Goal: Task Accomplishment & Management: Use online tool/utility

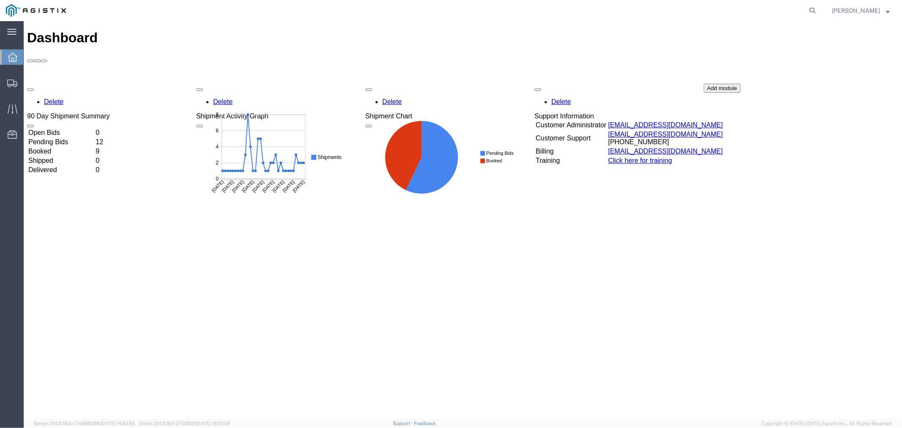
click at [14, 60] on icon at bounding box center [12, 56] width 9 height 9
click at [64, 128] on td "Open Bids" at bounding box center [60, 132] width 66 height 8
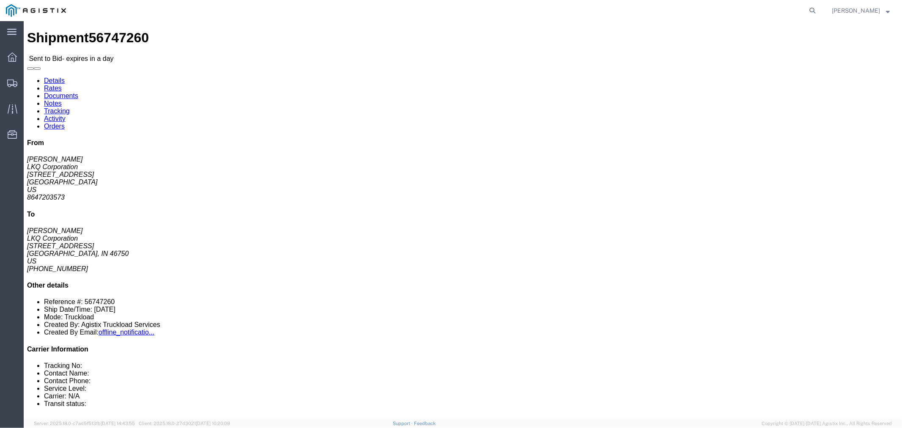
click button "button"
click link "Notes"
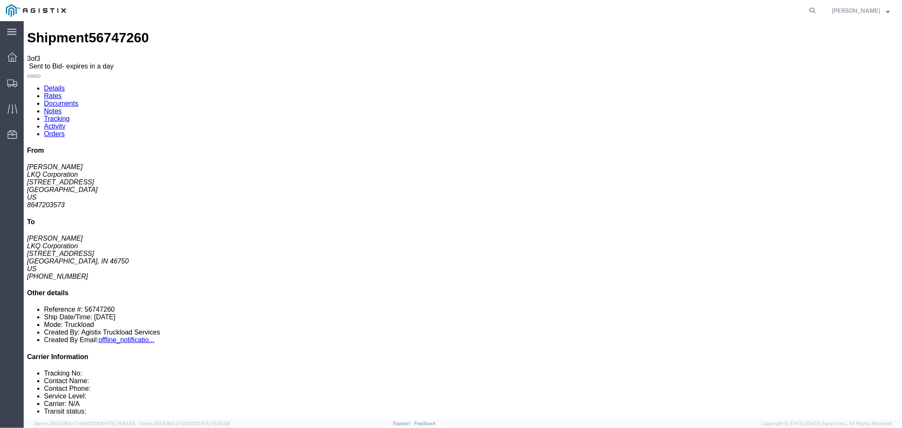
click at [47, 84] on link "Details" at bounding box center [54, 87] width 21 height 7
click link "Rates"
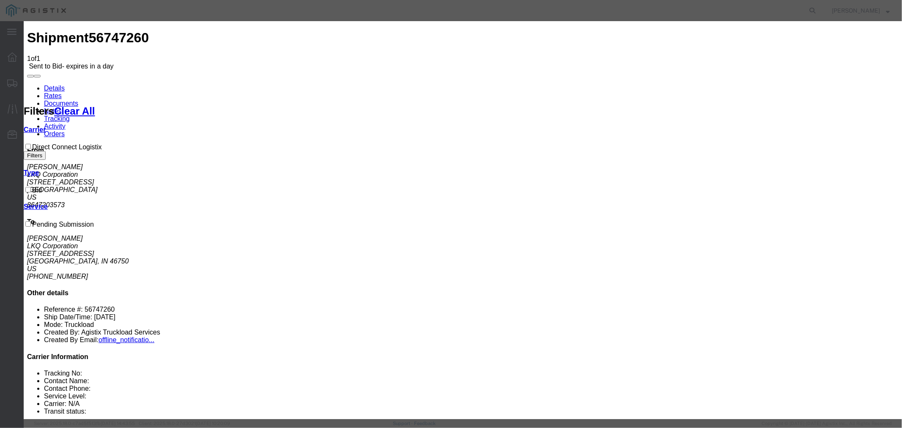
select select "4506"
select select "15907"
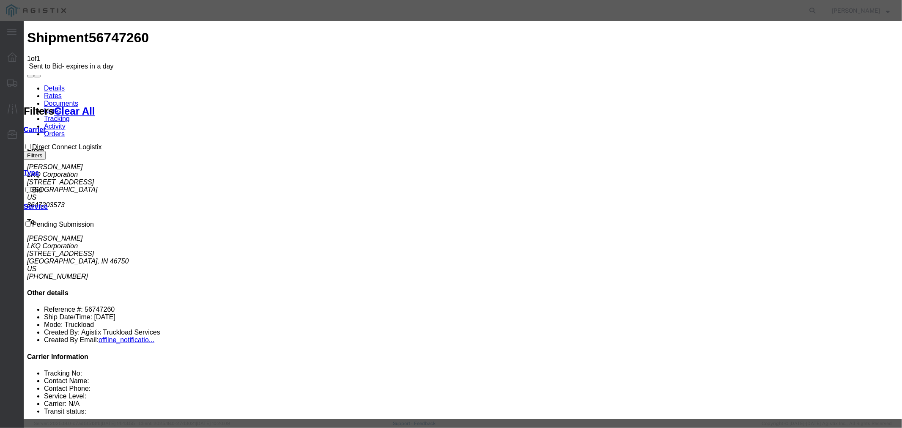
drag, startPoint x: 649, startPoint y: 97, endPoint x: 646, endPoint y: 104, distance: 7.6
type input "DCL"
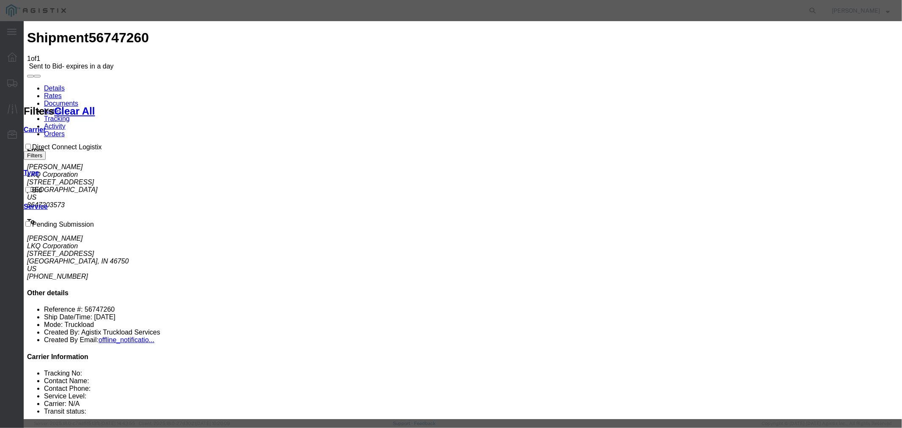
type input "1500"
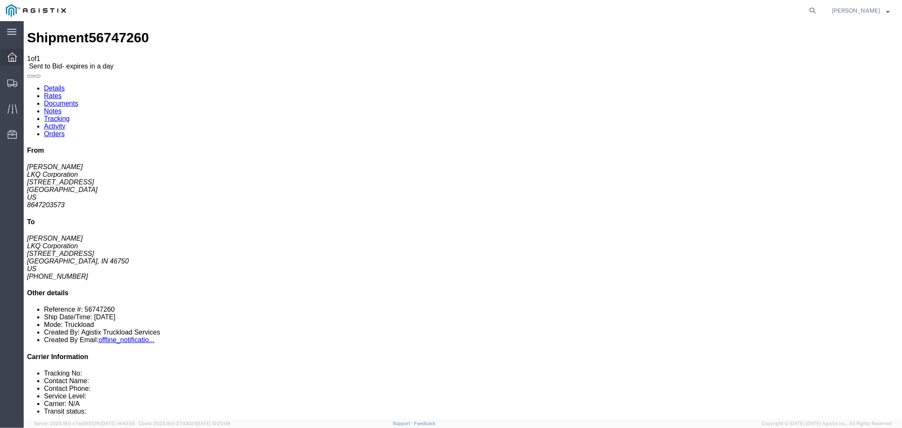
click at [7, 53] on div at bounding box center [12, 57] width 24 height 17
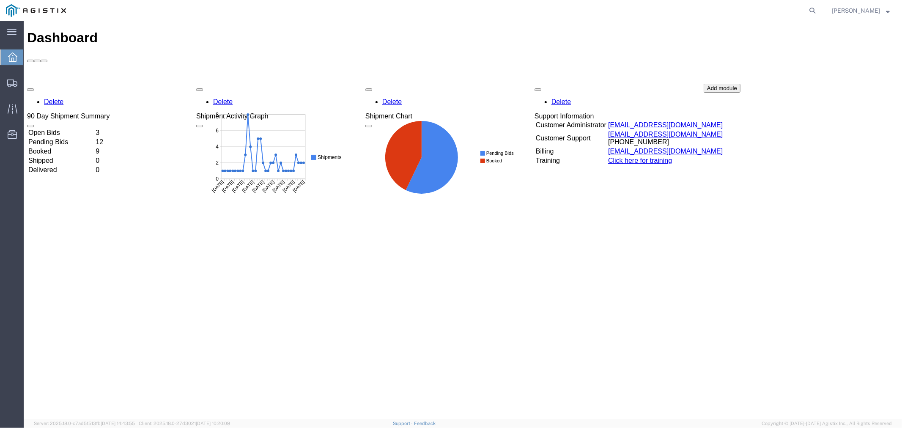
click at [65, 128] on td "Open Bids" at bounding box center [60, 132] width 66 height 8
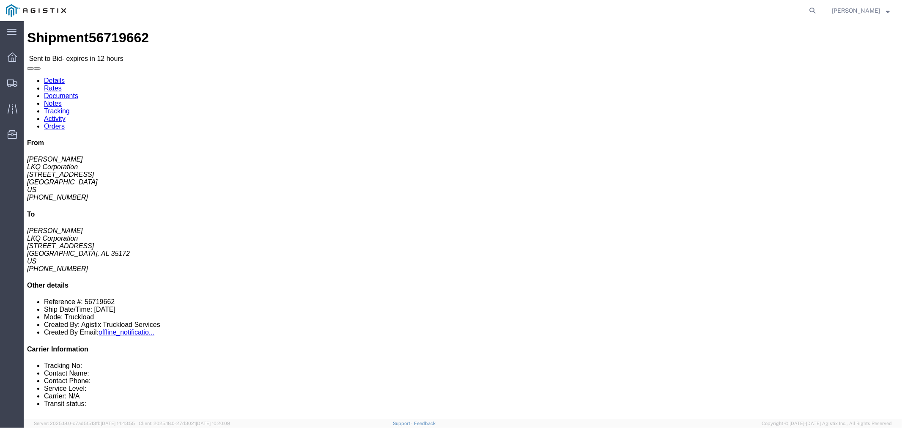
click button "button"
click link "Notes"
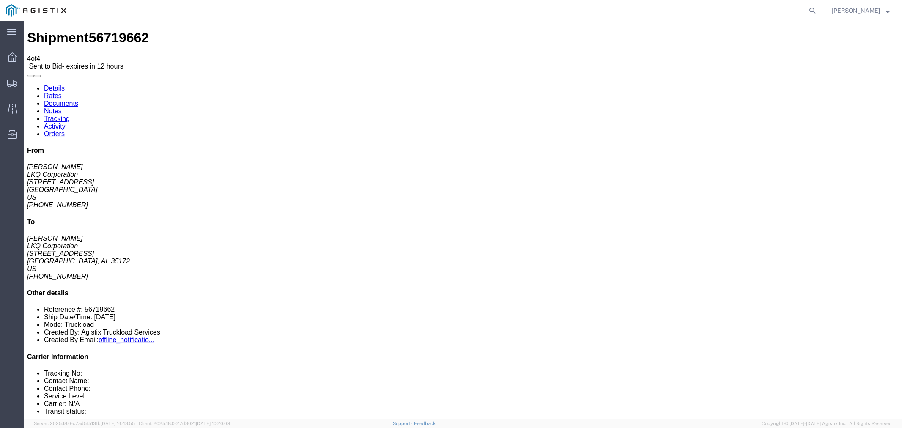
click at [61, 92] on link "Rates" at bounding box center [53, 95] width 18 height 7
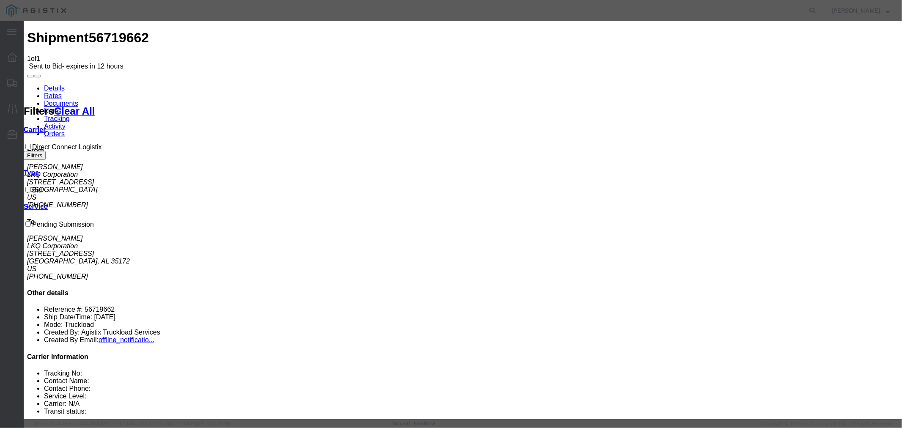
select select "4506"
select select "15907"
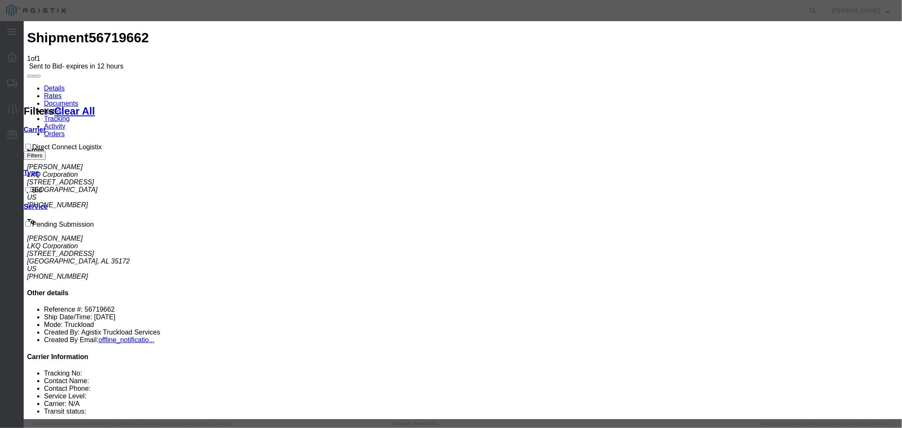
type input "DCL"
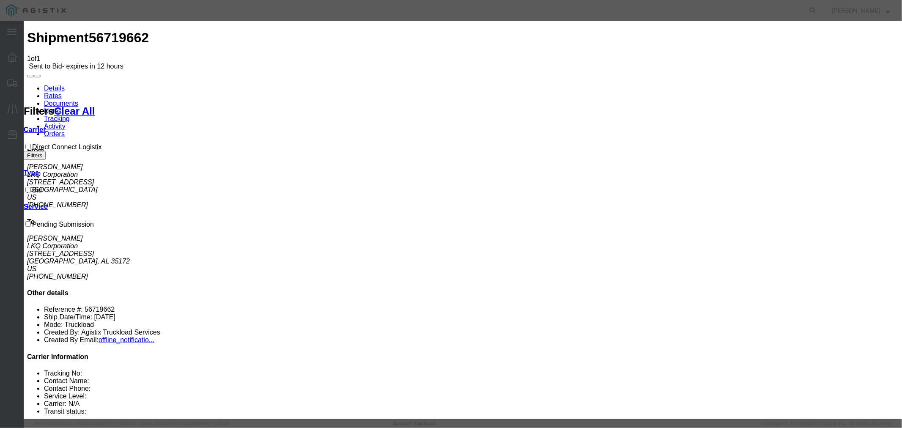
type input "1950"
drag, startPoint x: 565, startPoint y: 49, endPoint x: 498, endPoint y: 70, distance: 69.7
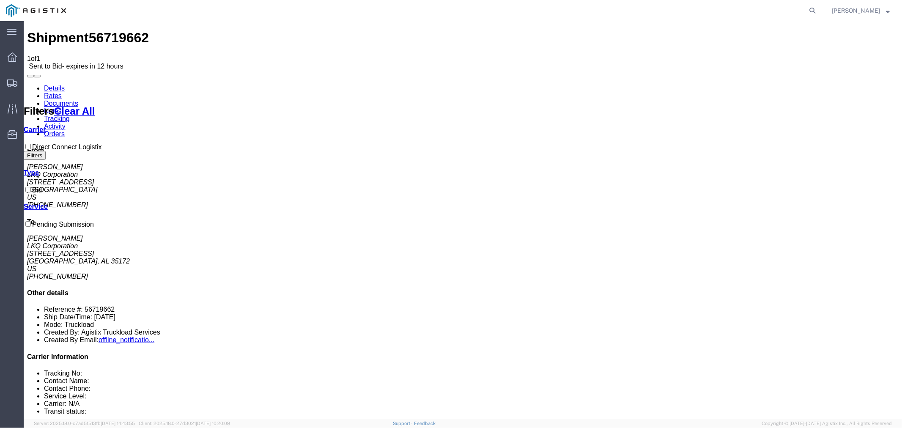
click at [61, 107] on link "Notes" at bounding box center [53, 110] width 18 height 7
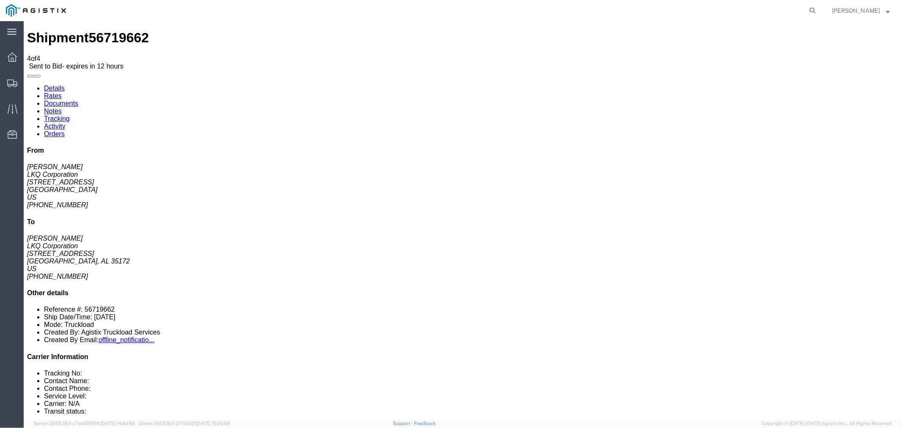
click at [61, 92] on link "Rates" at bounding box center [53, 95] width 18 height 7
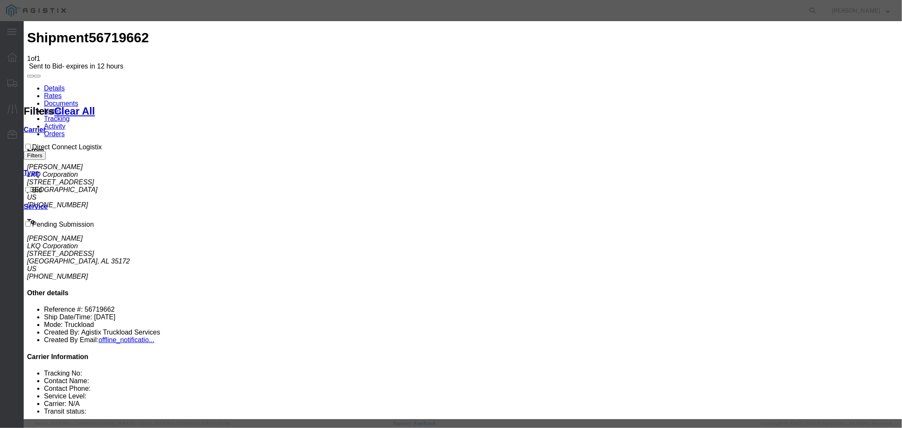
drag, startPoint x: 334, startPoint y: 99, endPoint x: 337, endPoint y: 104, distance: 5.7
select select "4506"
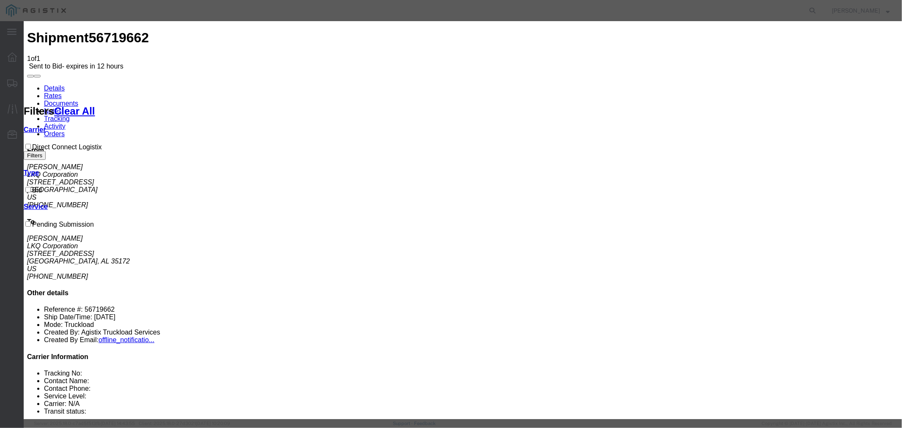
select select "15907"
drag, startPoint x: 634, startPoint y: 95, endPoint x: 643, endPoint y: 104, distance: 12.3
type input "DCL"
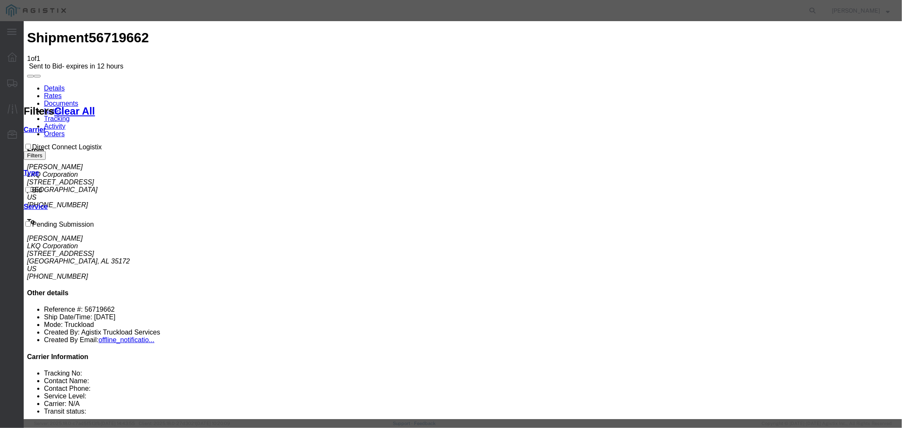
type input "2000"
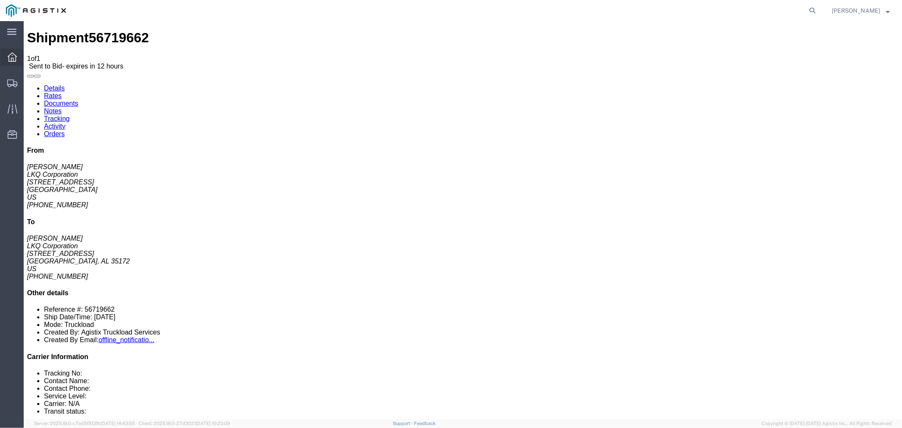
click at [14, 57] on icon at bounding box center [12, 56] width 9 height 9
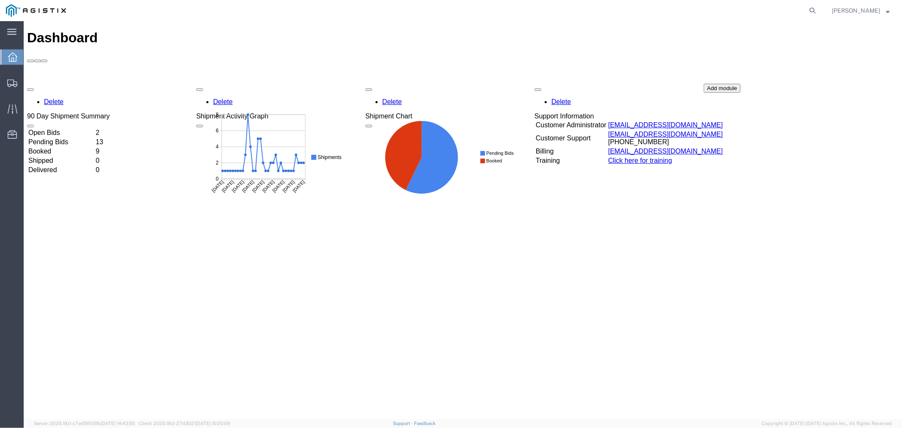
click at [69, 128] on td "Open Bids" at bounding box center [60, 132] width 66 height 8
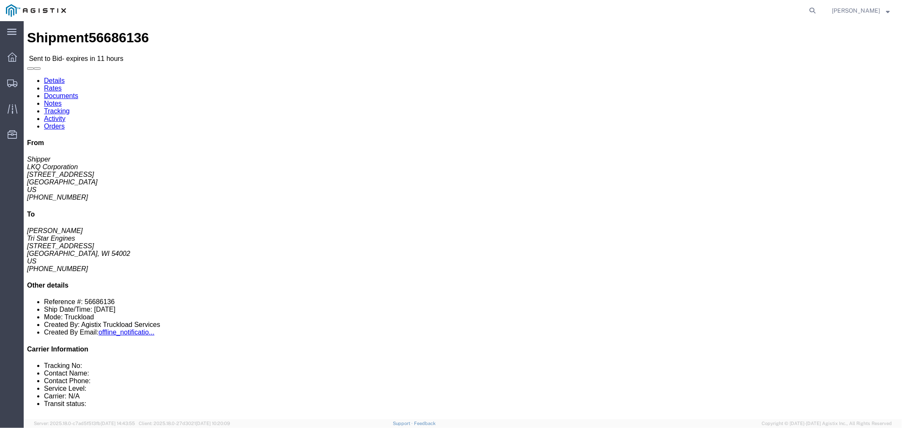
click button "button"
click link "Notes"
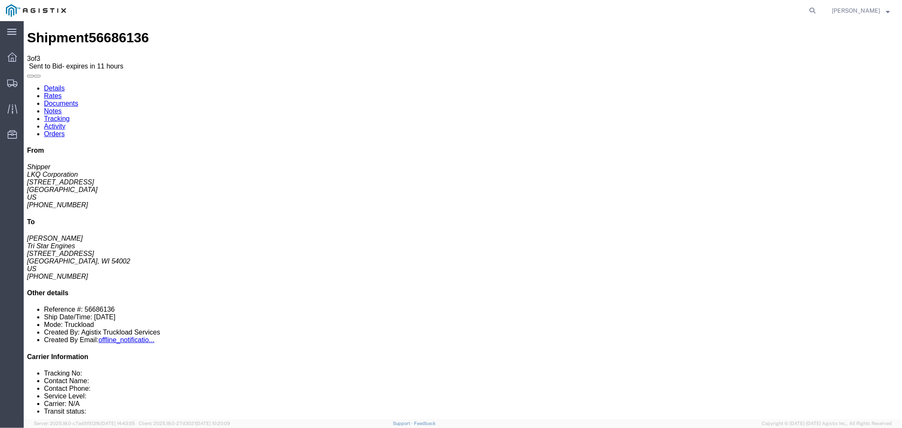
click at [61, 92] on link "Rates" at bounding box center [53, 95] width 18 height 7
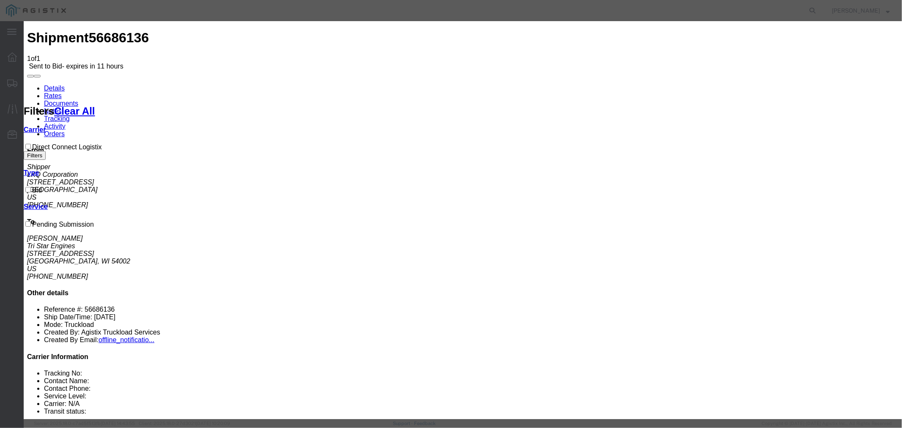
select select "4506"
select select "15907"
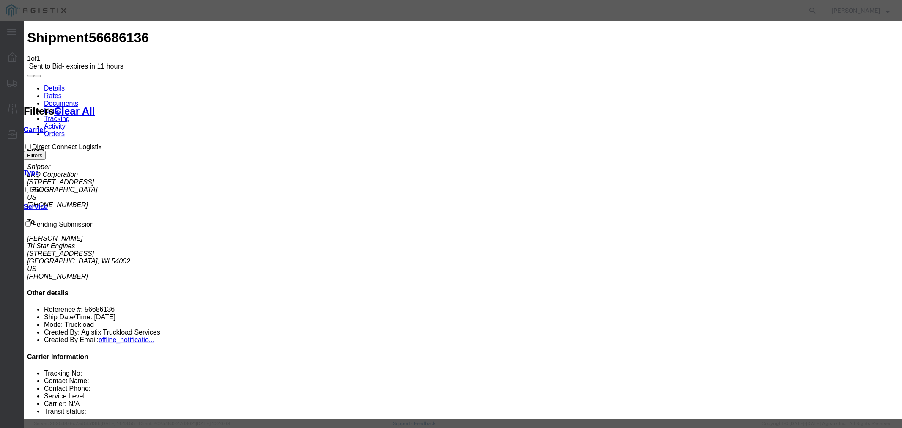
drag, startPoint x: 624, startPoint y: 99, endPoint x: 641, endPoint y: 104, distance: 17.8
type input "DCL"
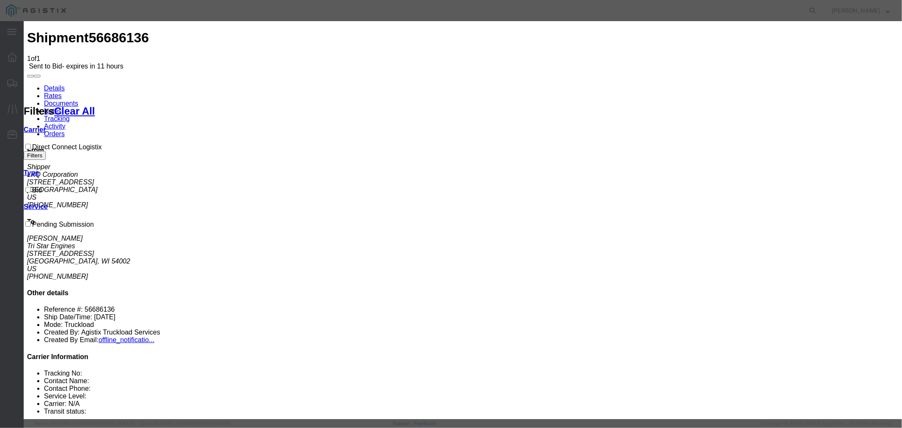
type input "2675"
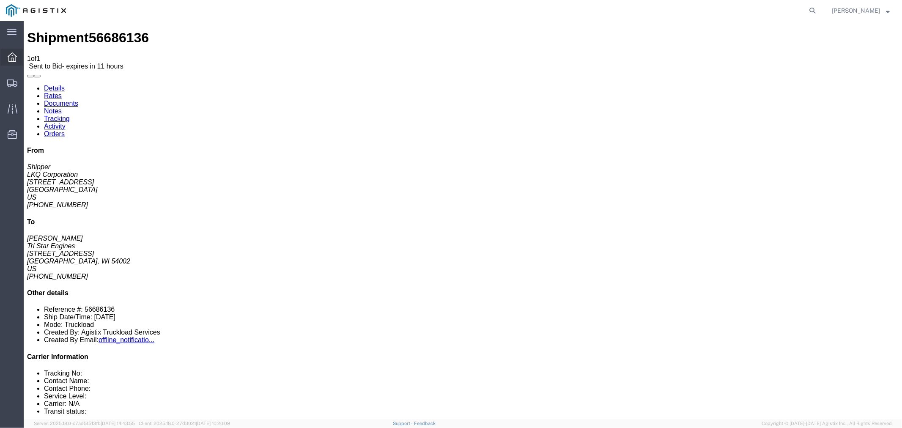
click at [13, 63] on div at bounding box center [12, 57] width 24 height 17
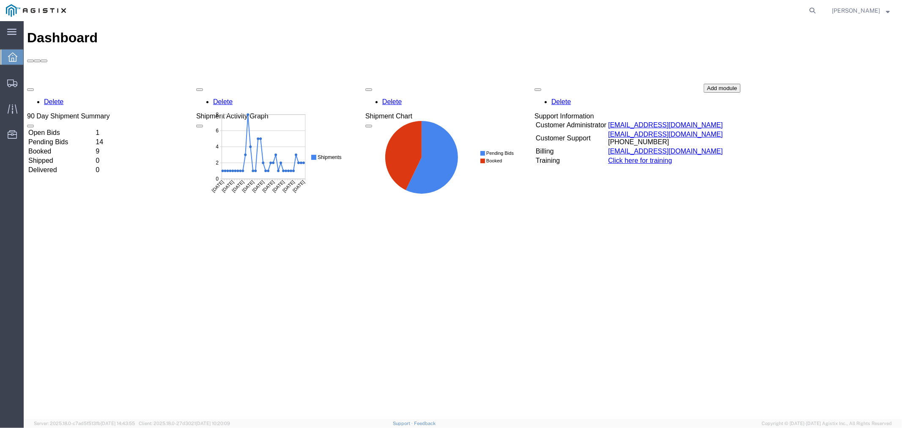
click at [69, 128] on td "Open Bids" at bounding box center [60, 132] width 66 height 8
